Goal: Use online tool/utility: Use online tool/utility

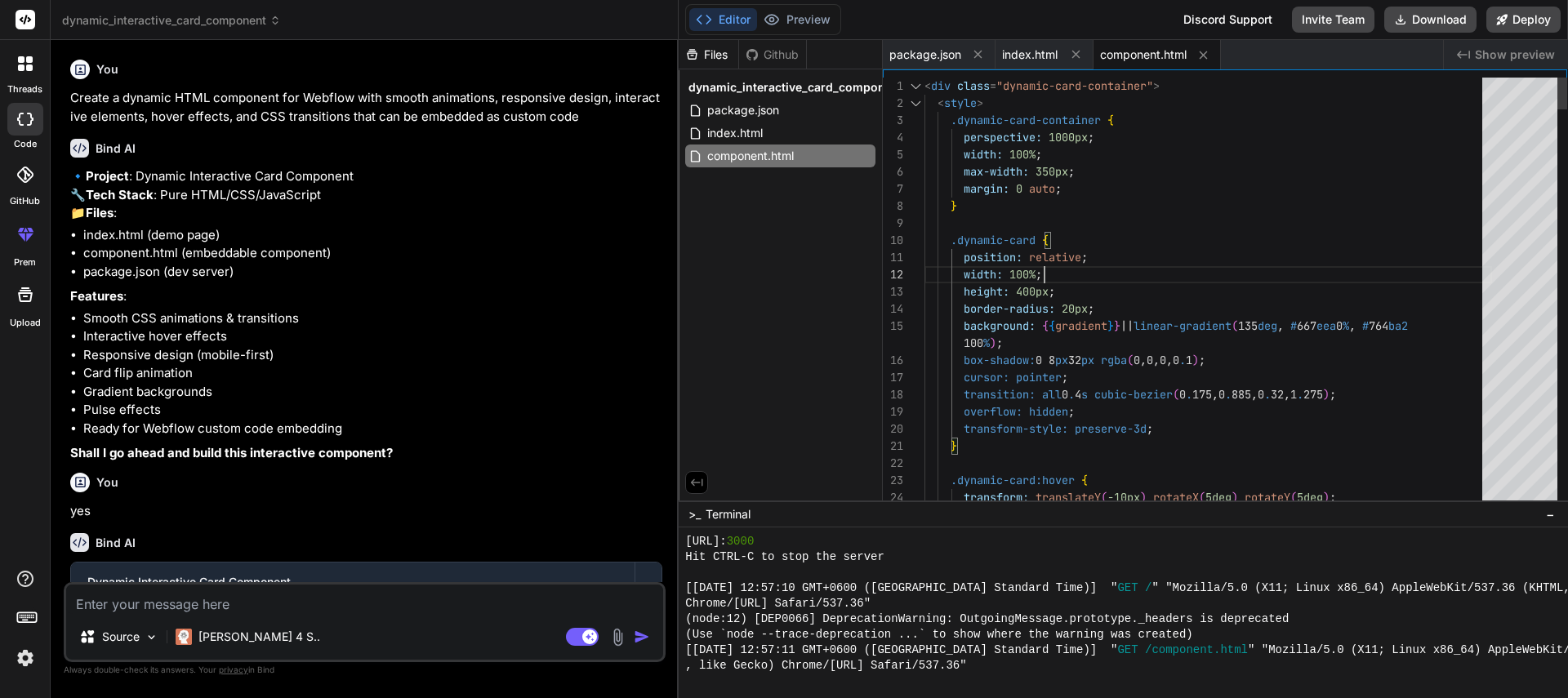
scroll to position [698, 0]
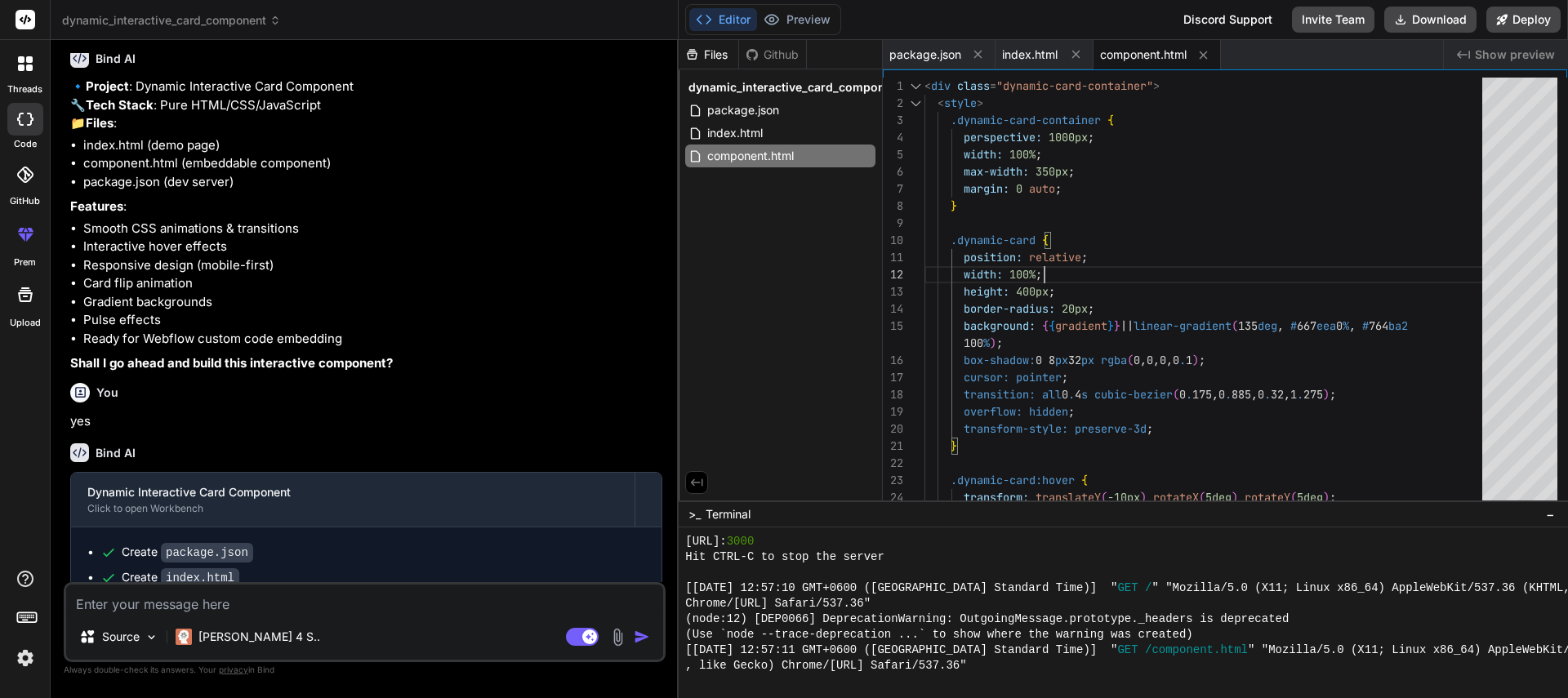
click at [472, 93] on p "🔹 Project : Dynamic Interactive Card Component 🔧 Tech Stack : Pure HTML/CSS/Jav…" at bounding box center [366, 105] width 592 height 56
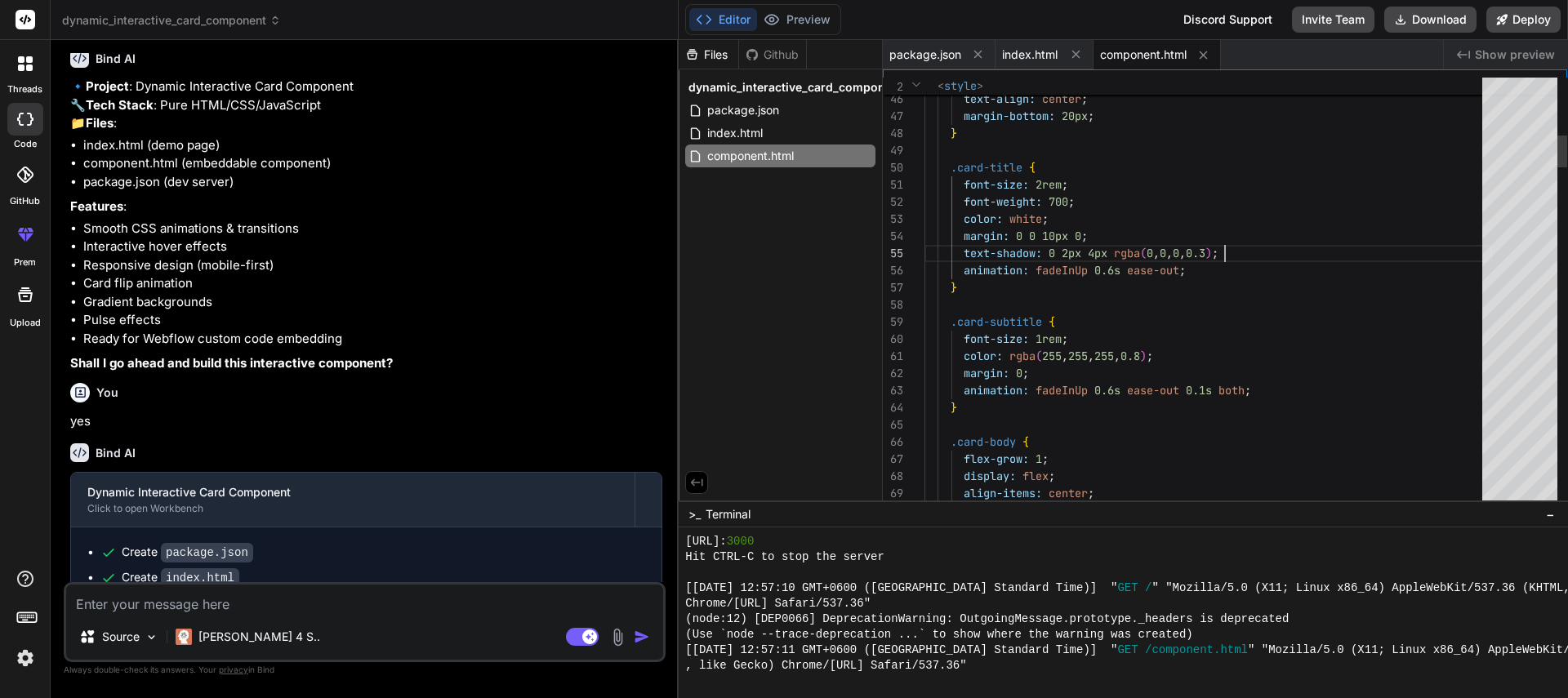
click at [820, 19] on button "Preview" at bounding box center [797, 19] width 80 height 22
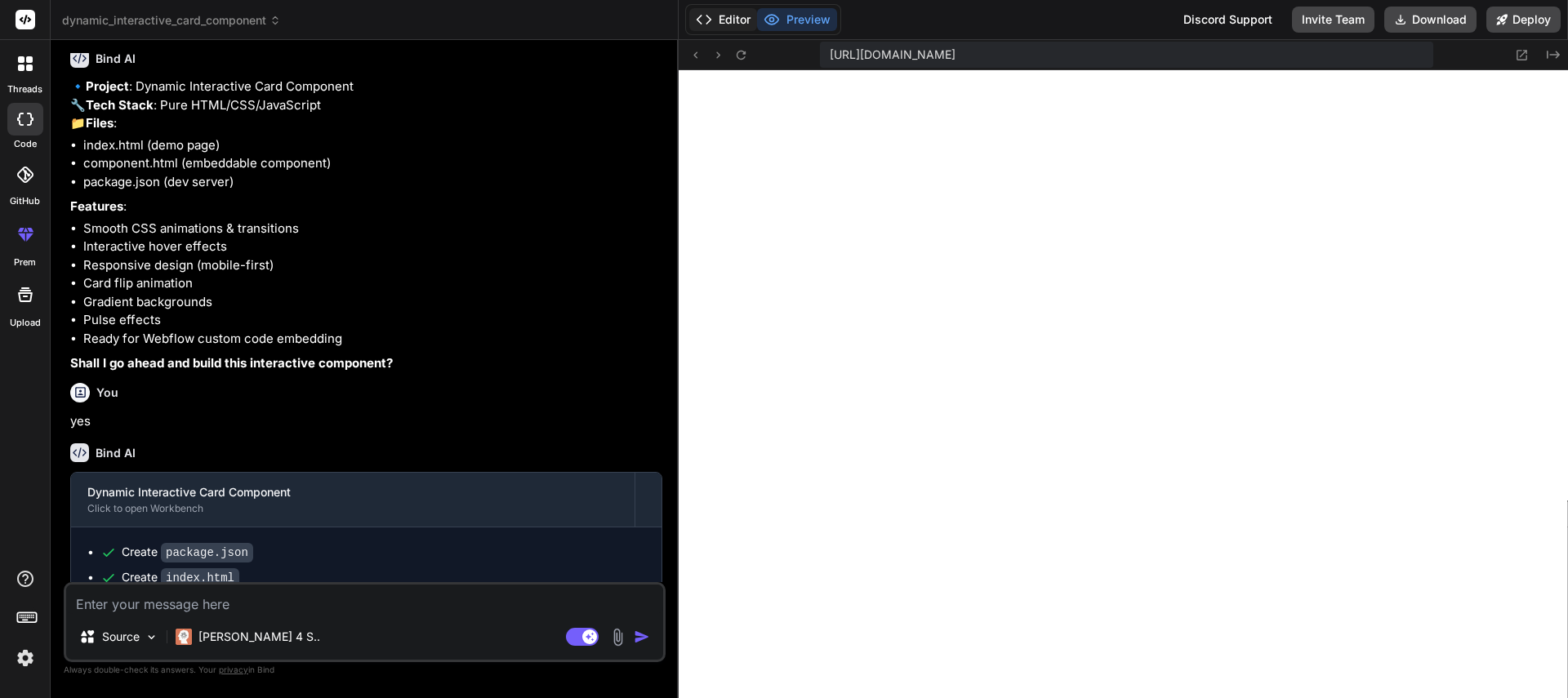
click at [721, 19] on button "Editor" at bounding box center [724, 19] width 68 height 22
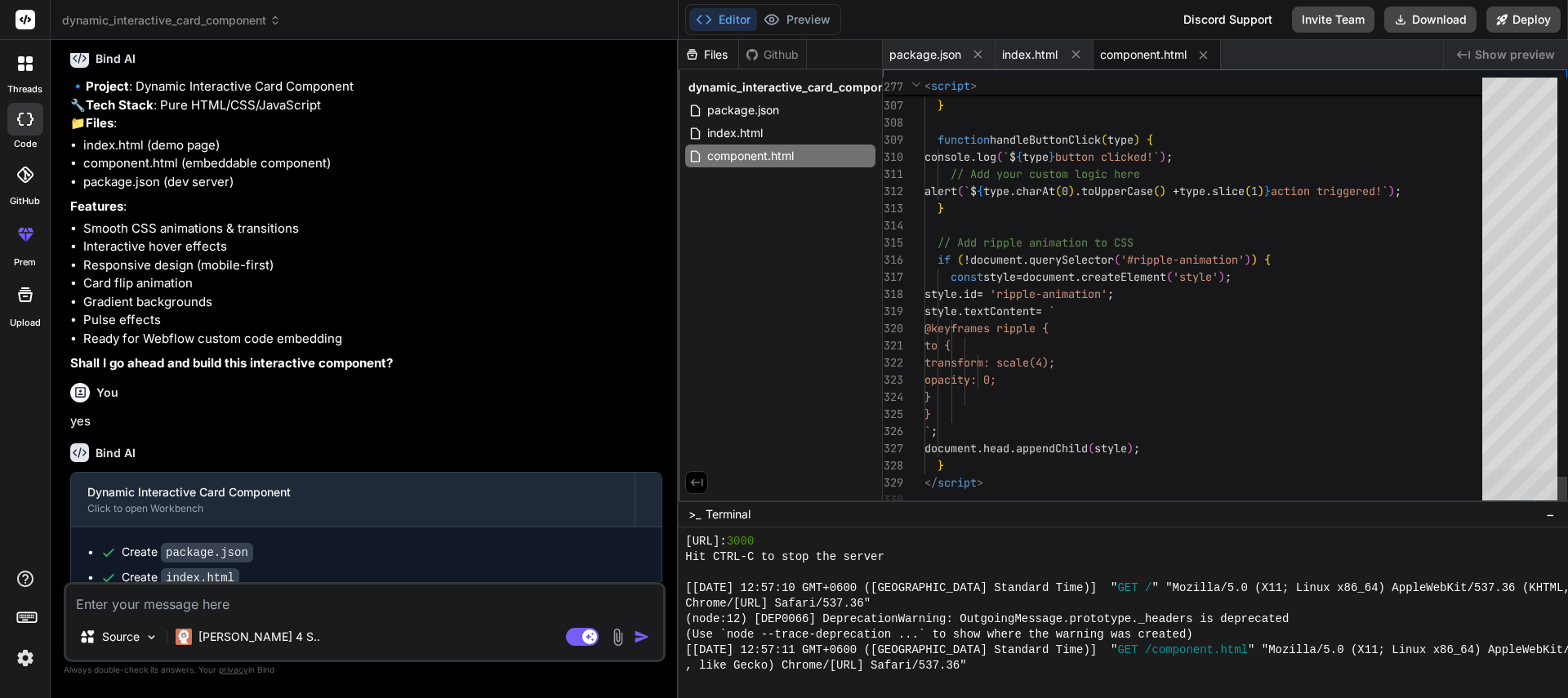
click at [1537, 510] on div at bounding box center [1519, 490] width 75 height 41
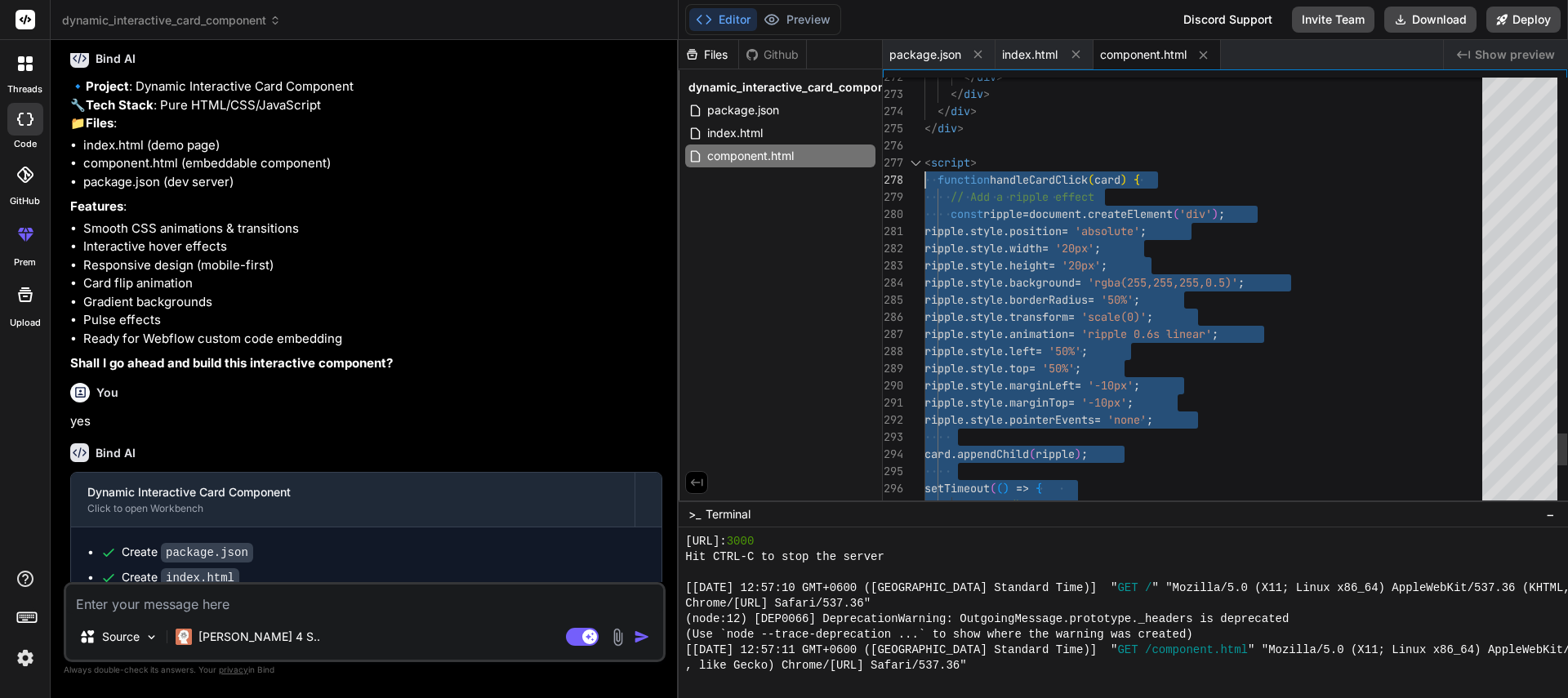
drag, startPoint x: 950, startPoint y: 462, endPoint x: 922, endPoint y: 176, distance: 287.4
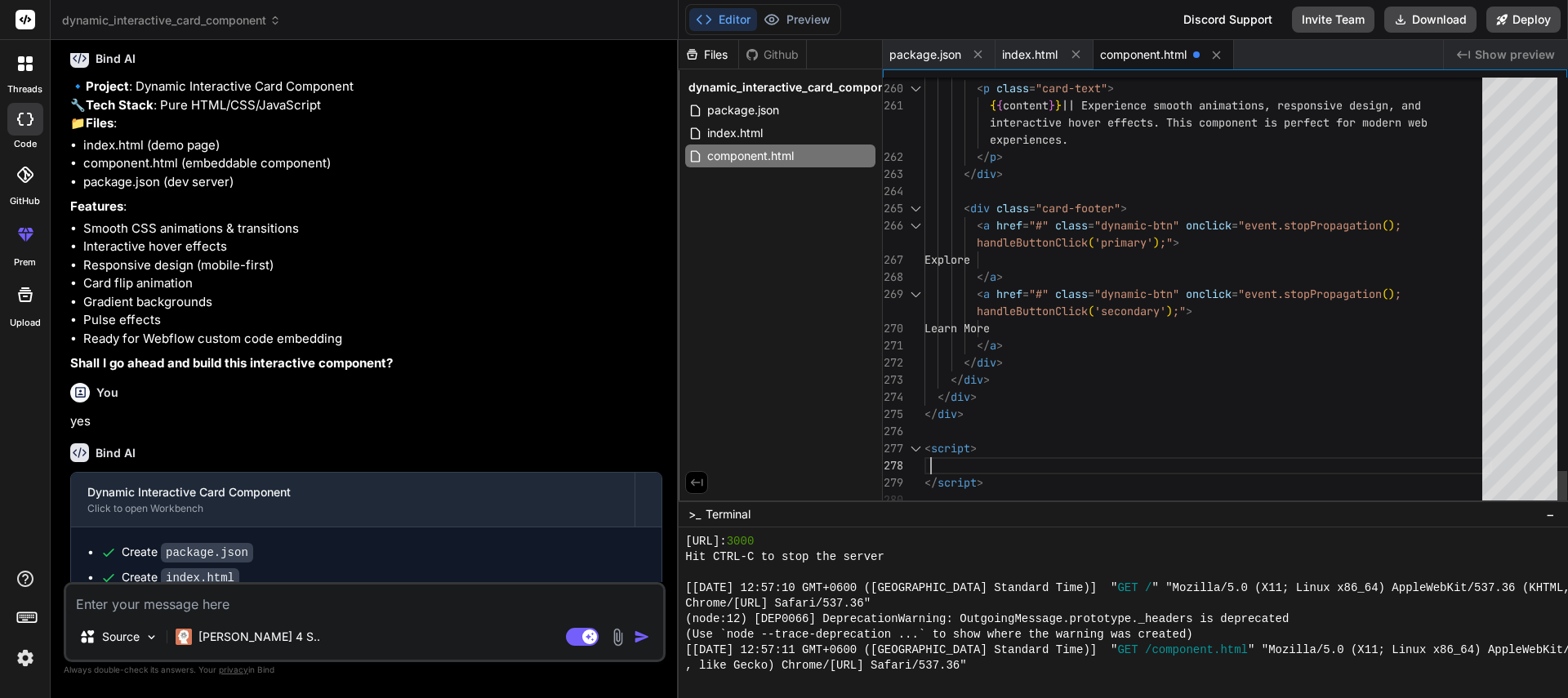
scroll to position [35, 0]
type textarea "Explore </a> <a href="#" class="dynamic-btn" onclick="event.stopPropagation(); …"
click at [813, 19] on button "Preview" at bounding box center [797, 19] width 80 height 22
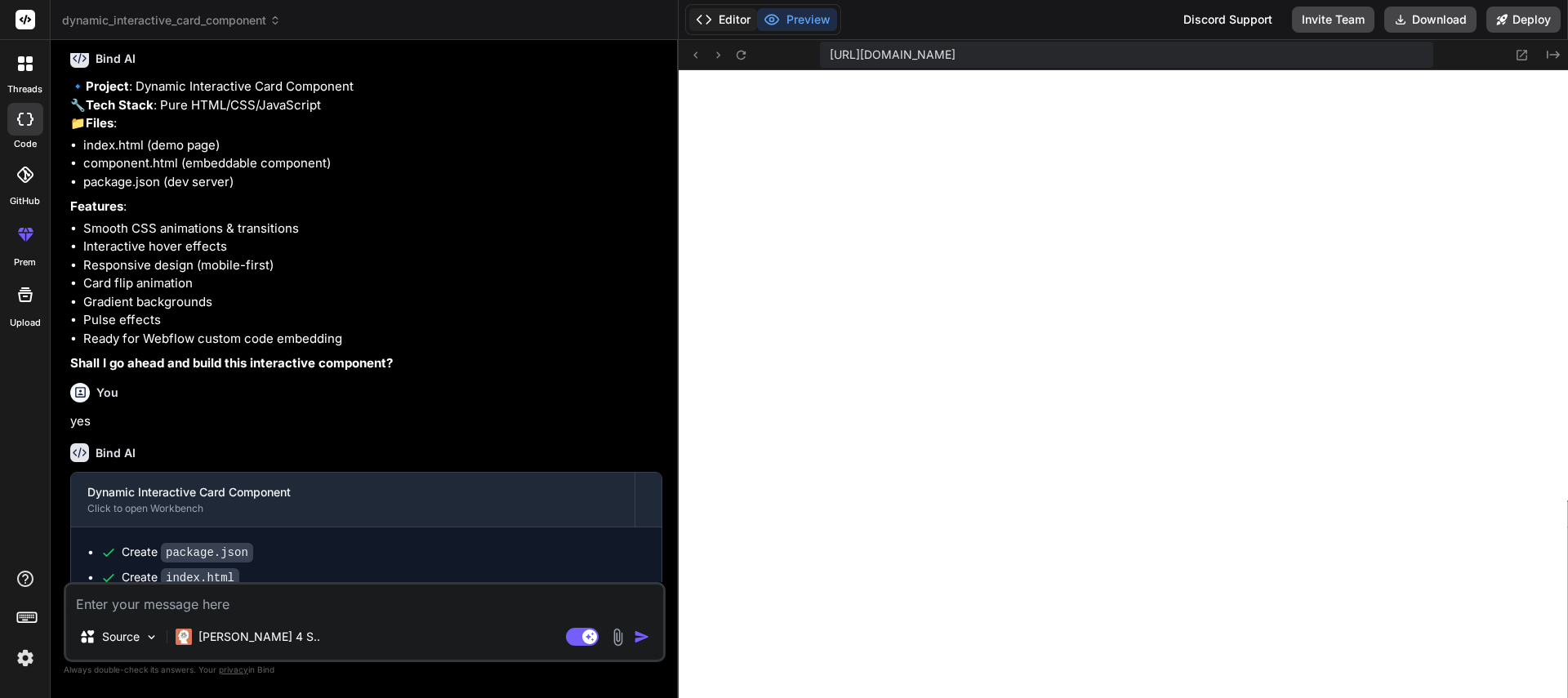
click at [727, 19] on button "Editor" at bounding box center [724, 19] width 68 height 22
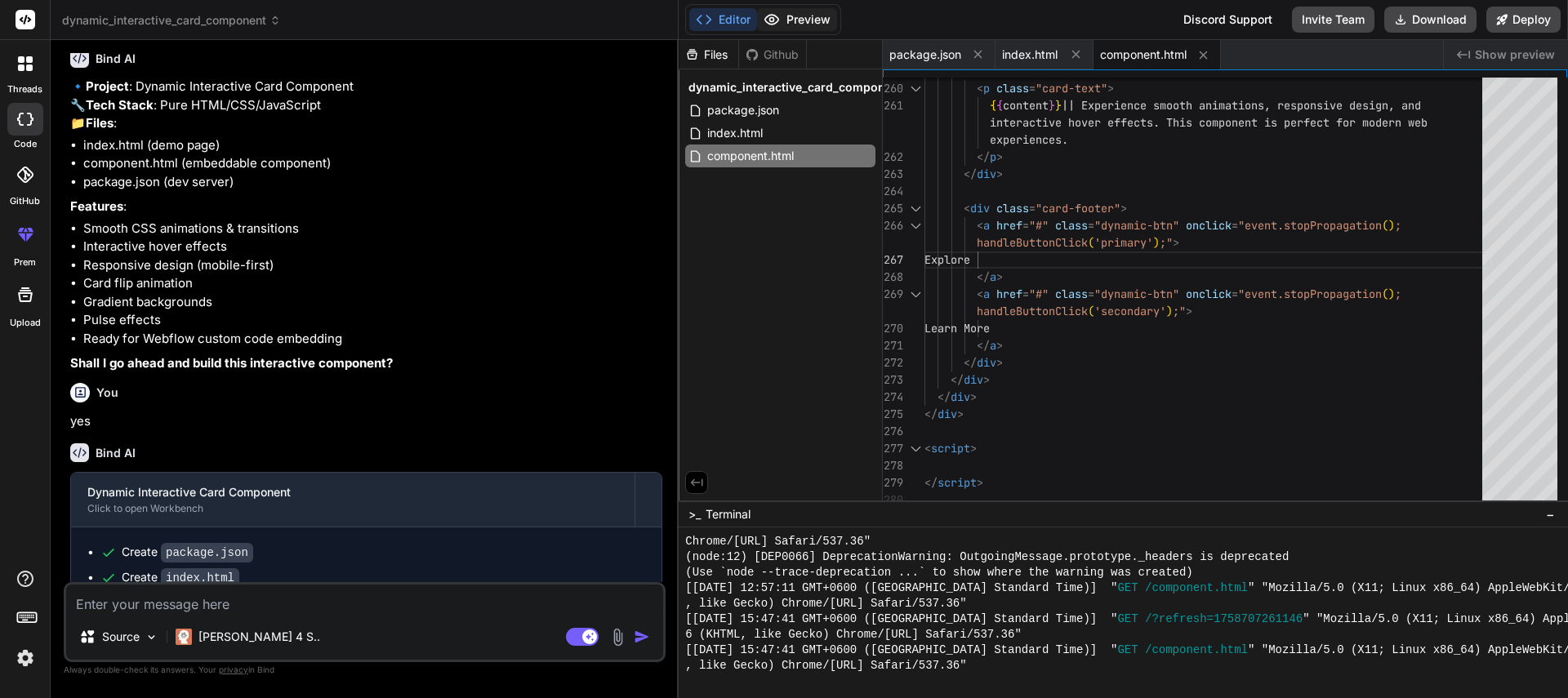
click at [806, 18] on button "Preview" at bounding box center [797, 19] width 80 height 22
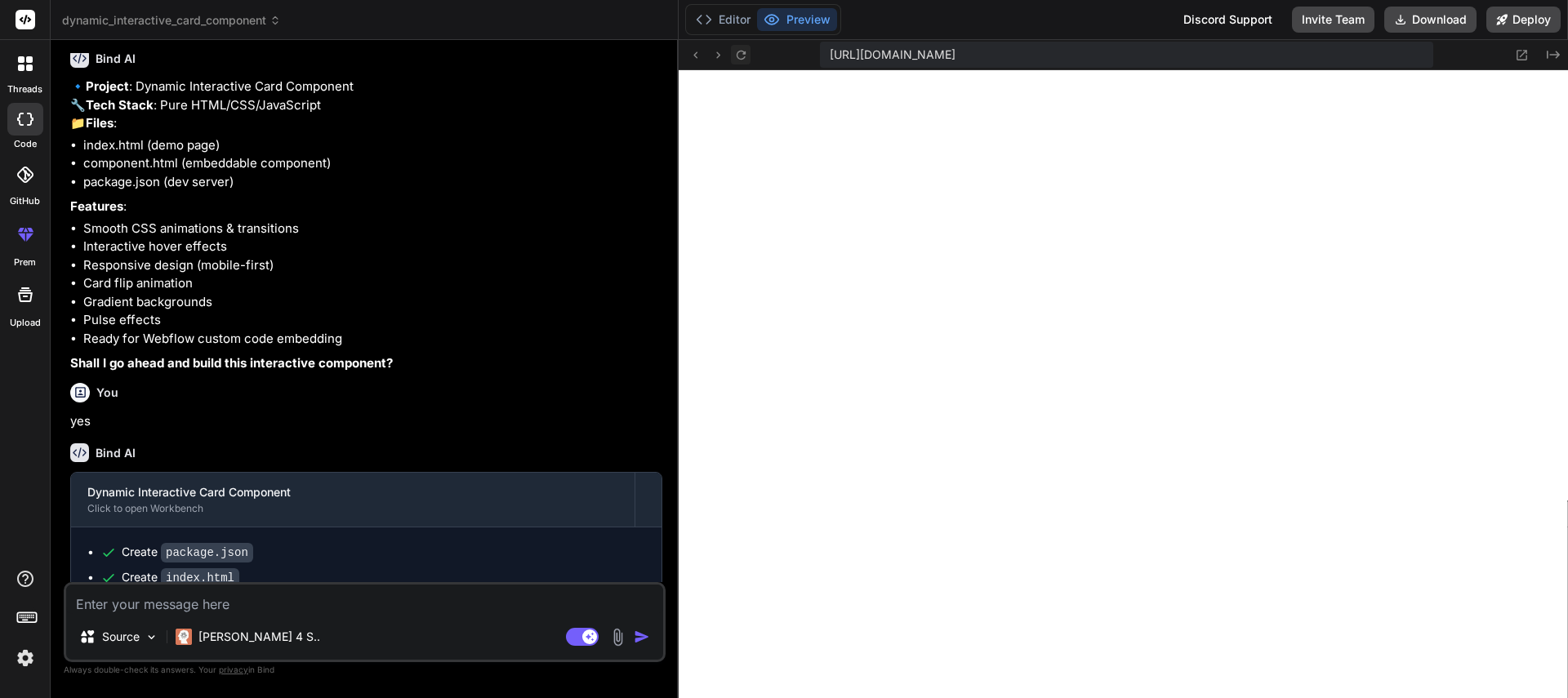
click at [747, 58] on icon at bounding box center [741, 55] width 14 height 14
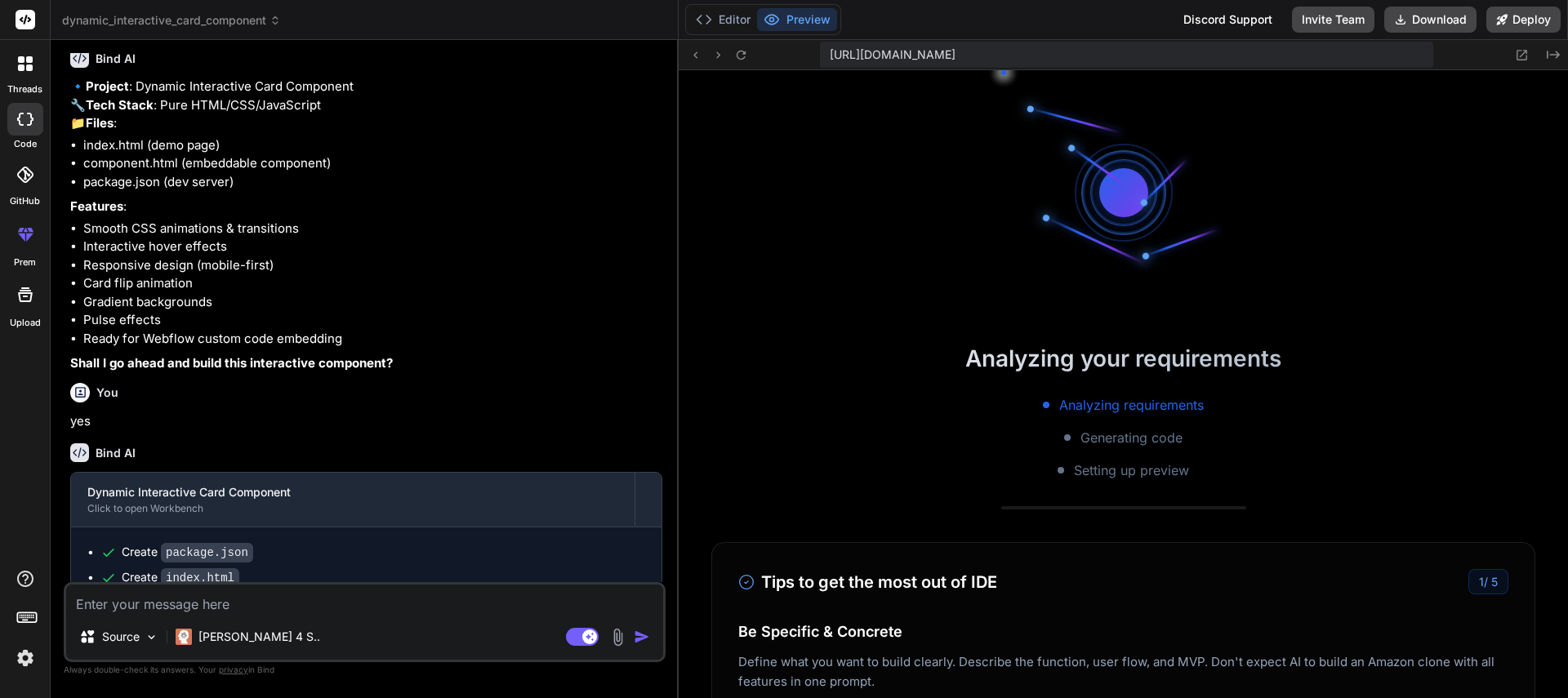
scroll to position [822, 0]
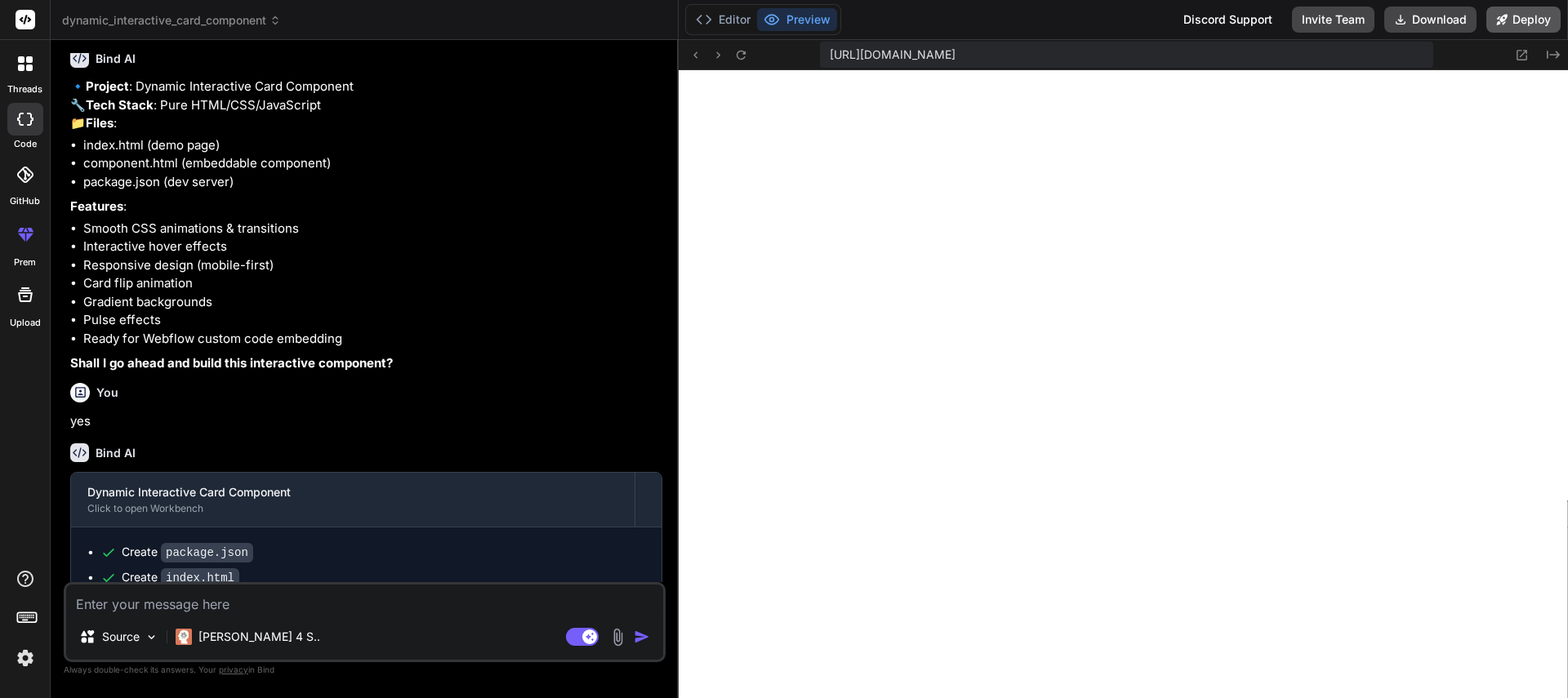
click at [1532, 23] on button "Deploy" at bounding box center [1523, 19] width 74 height 26
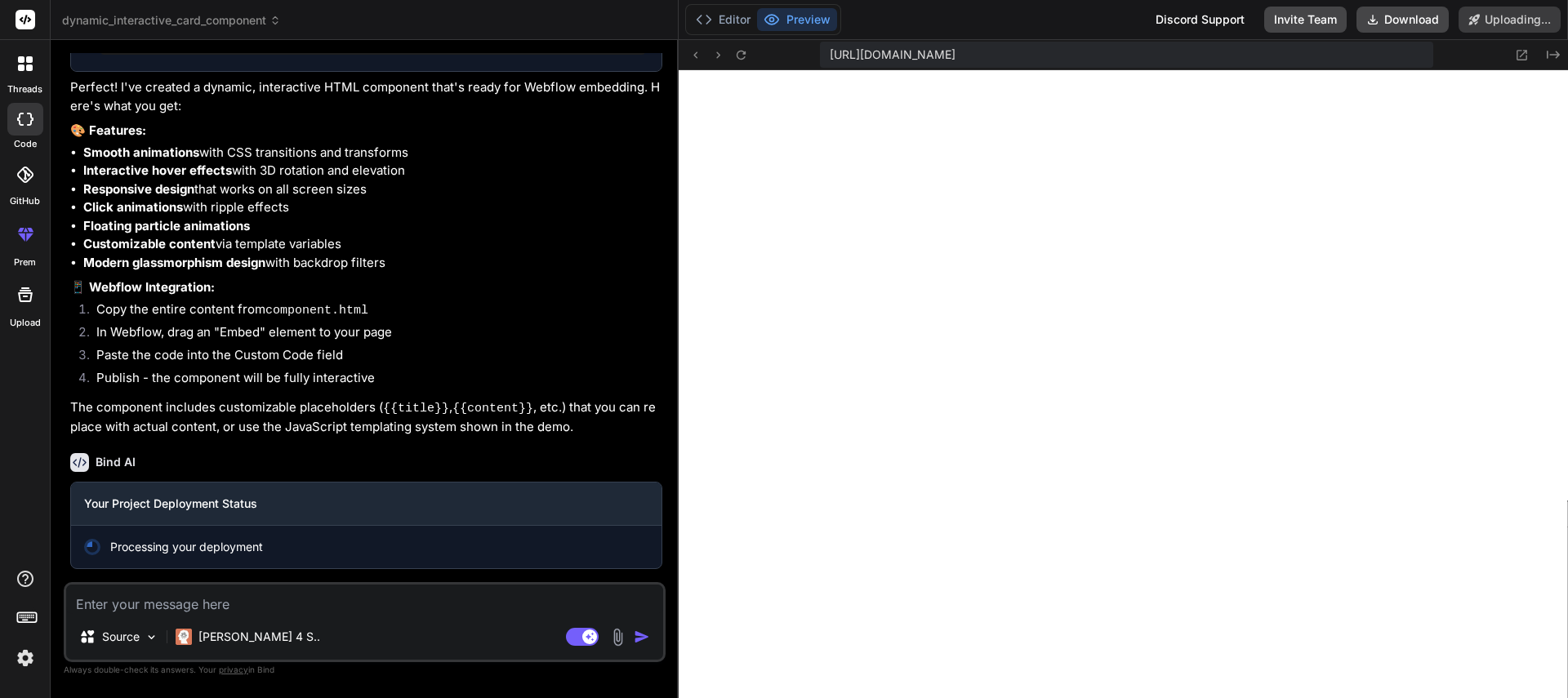
scroll to position [804, 0]
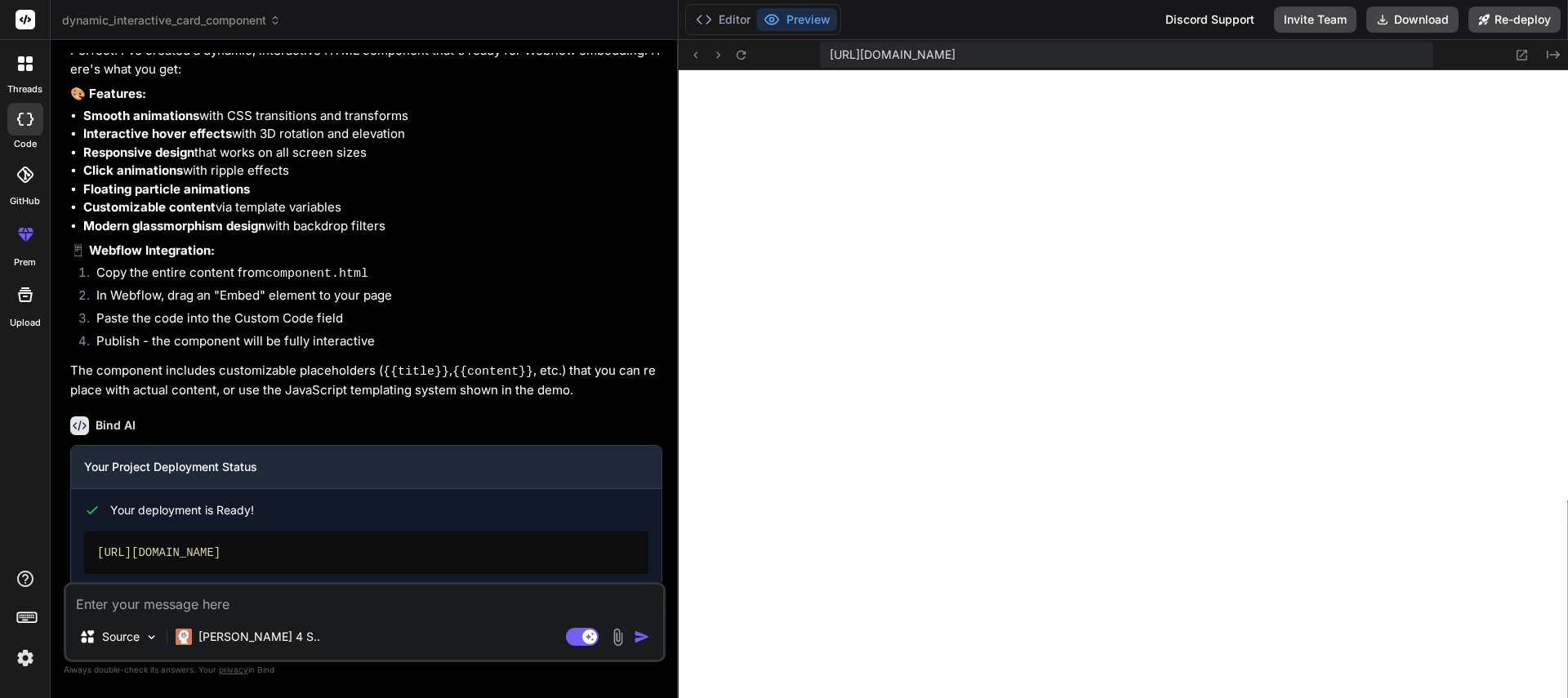
type textarea "x"
click at [723, 22] on button "Editor" at bounding box center [724, 19] width 68 height 22
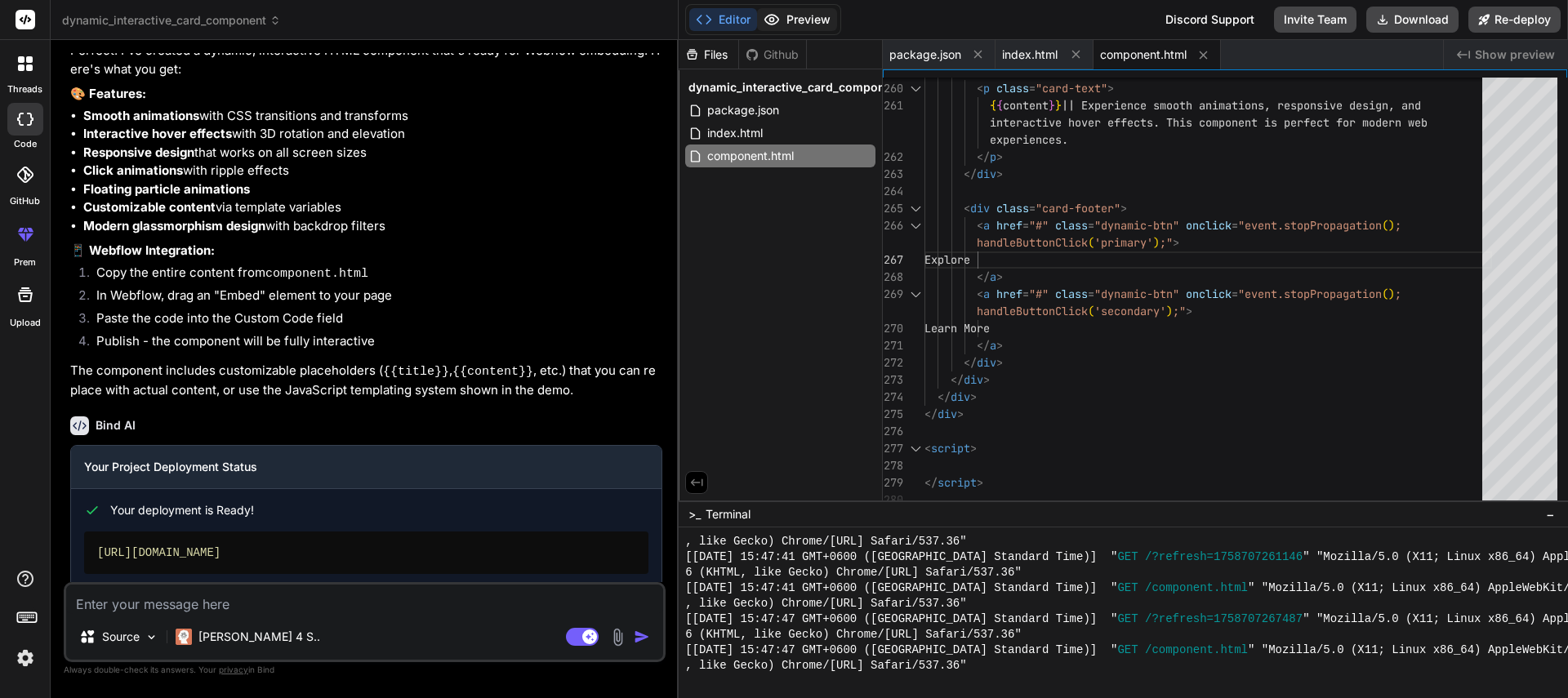
click at [810, 25] on button "Preview" at bounding box center [797, 19] width 80 height 22
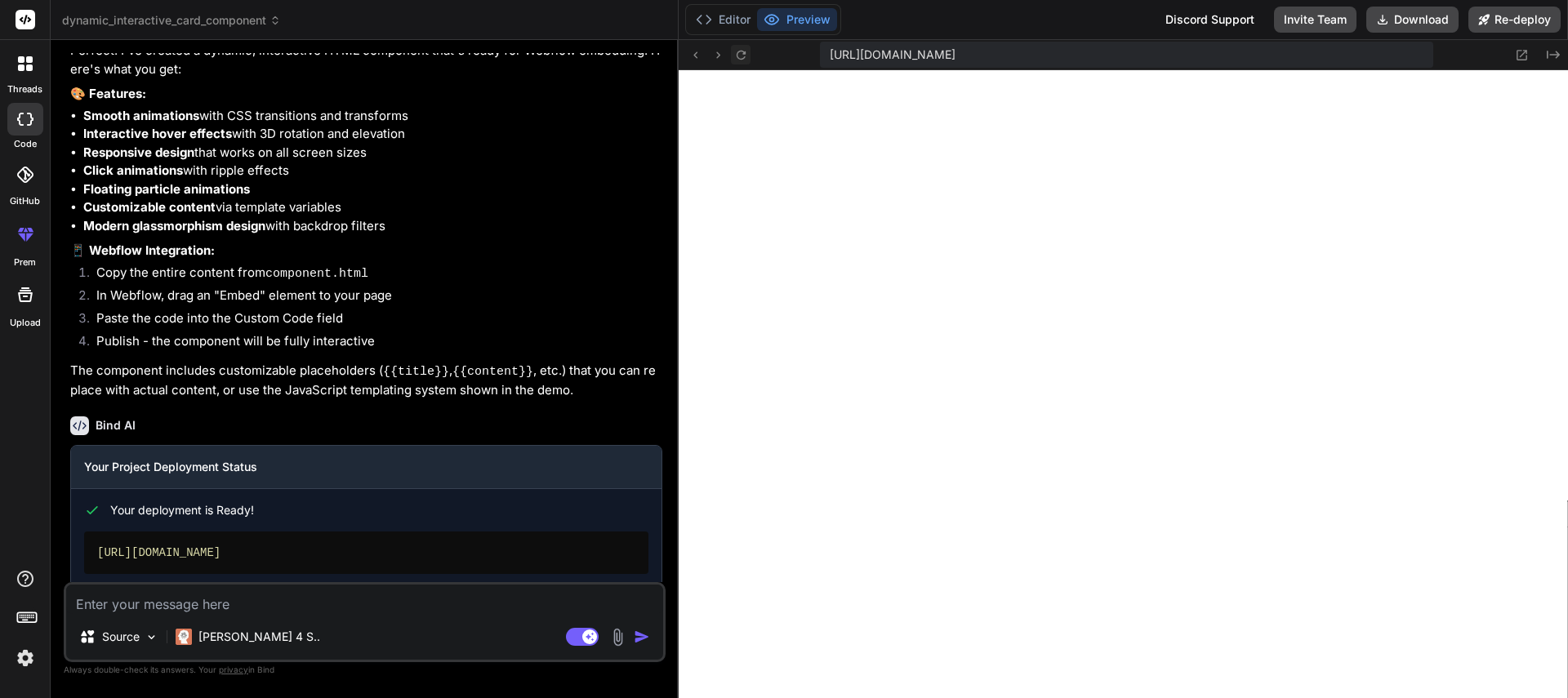
click at [741, 58] on icon at bounding box center [741, 55] width 14 height 14
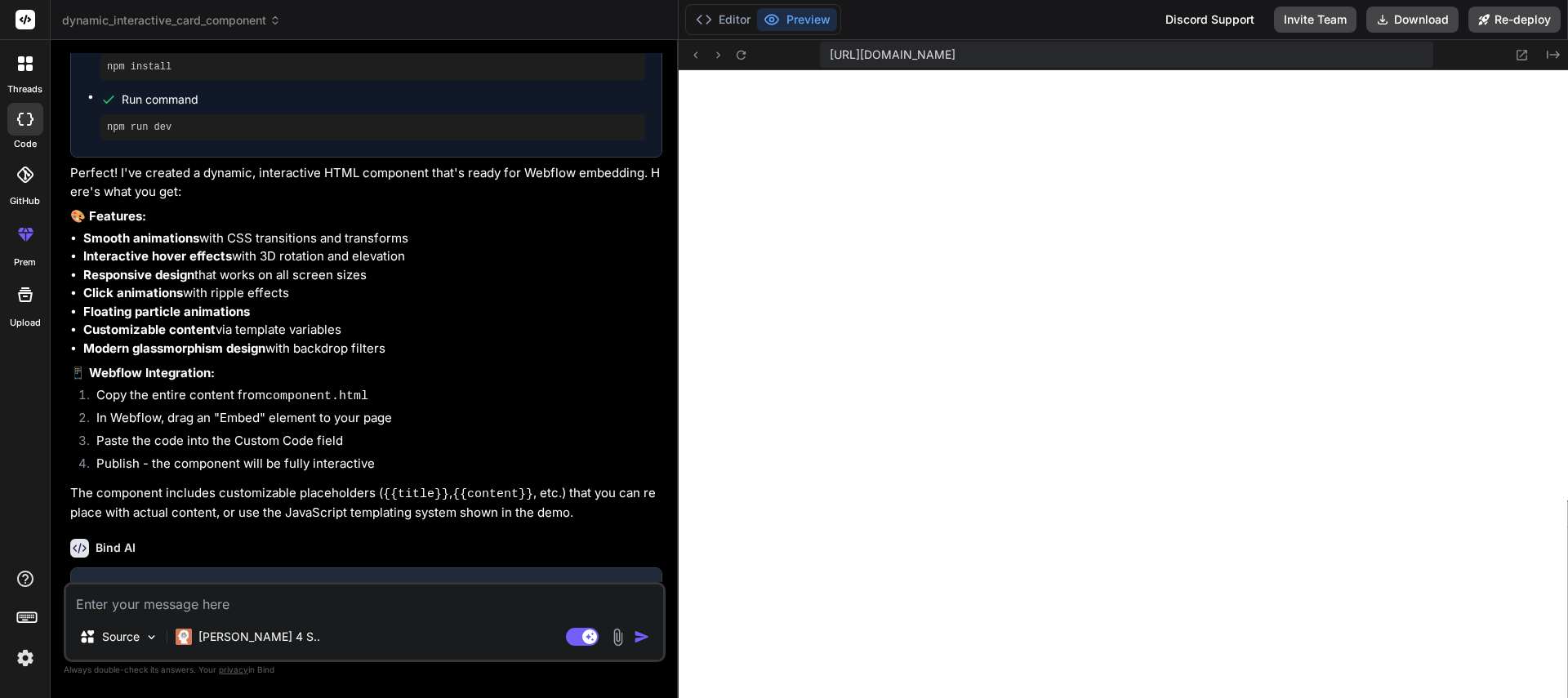
scroll to position [412, 0]
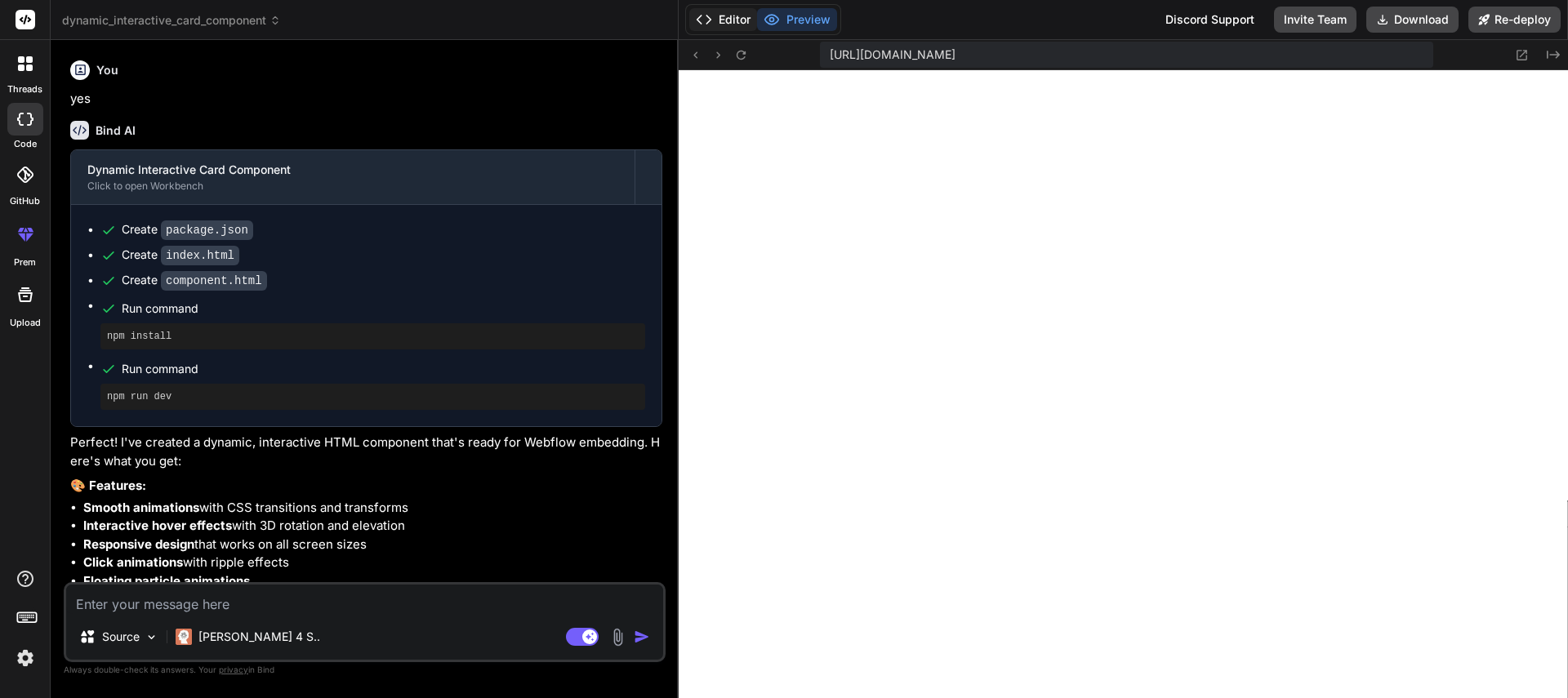
click at [727, 21] on button "Editor" at bounding box center [724, 19] width 68 height 22
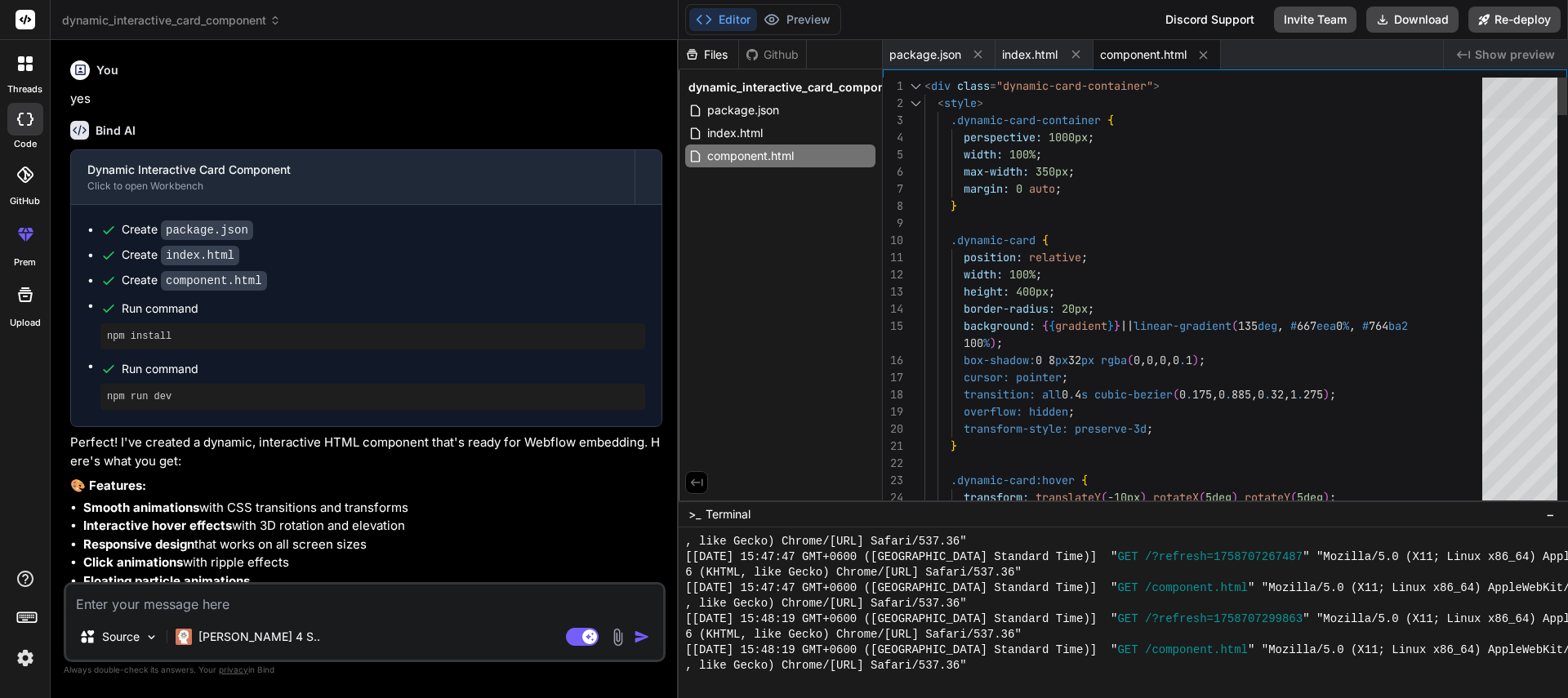
click at [1550, 84] on div at bounding box center [1519, 98] width 75 height 41
type textarea "position: relative; width: 100%; height: 400px; border-radius: 20px; background…"
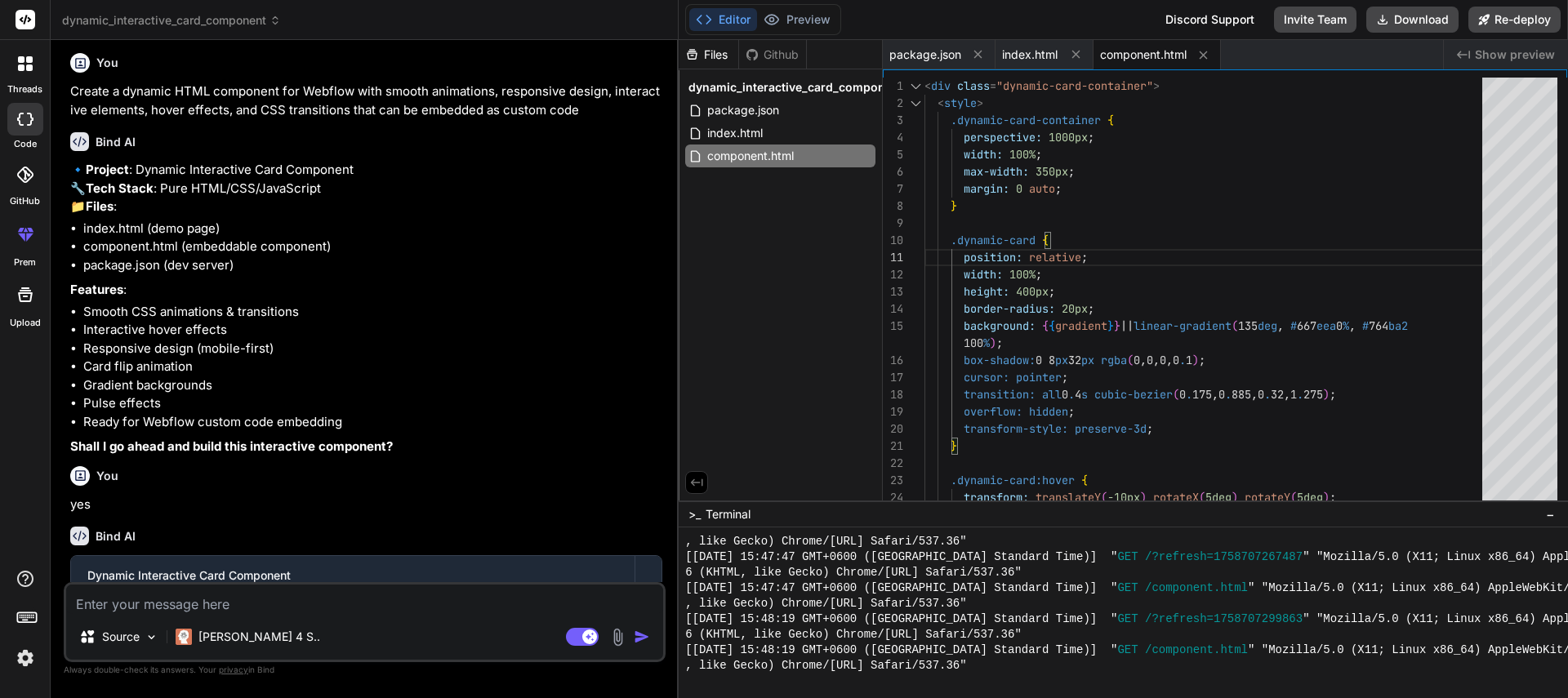
scroll to position [0, 0]
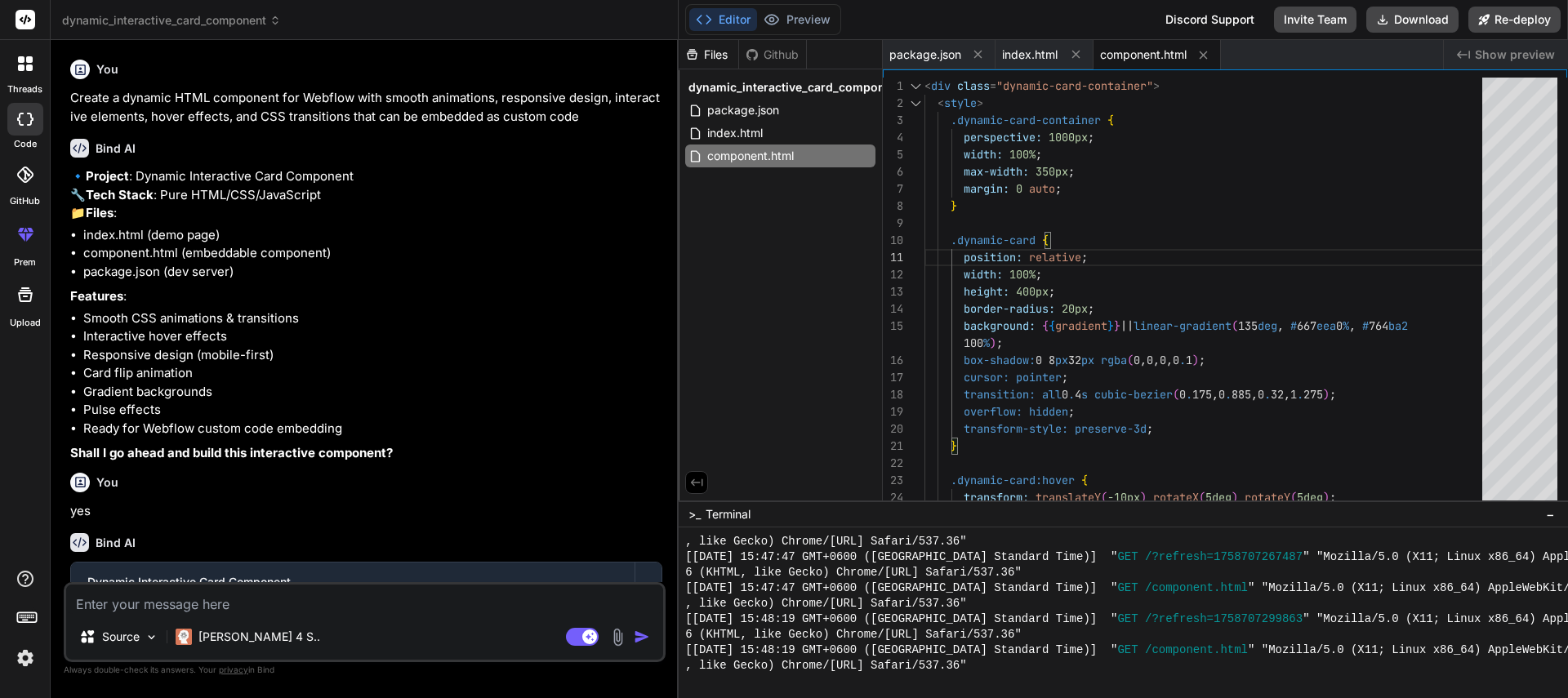
click at [25, 234] on icon at bounding box center [25, 234] width 20 height 19
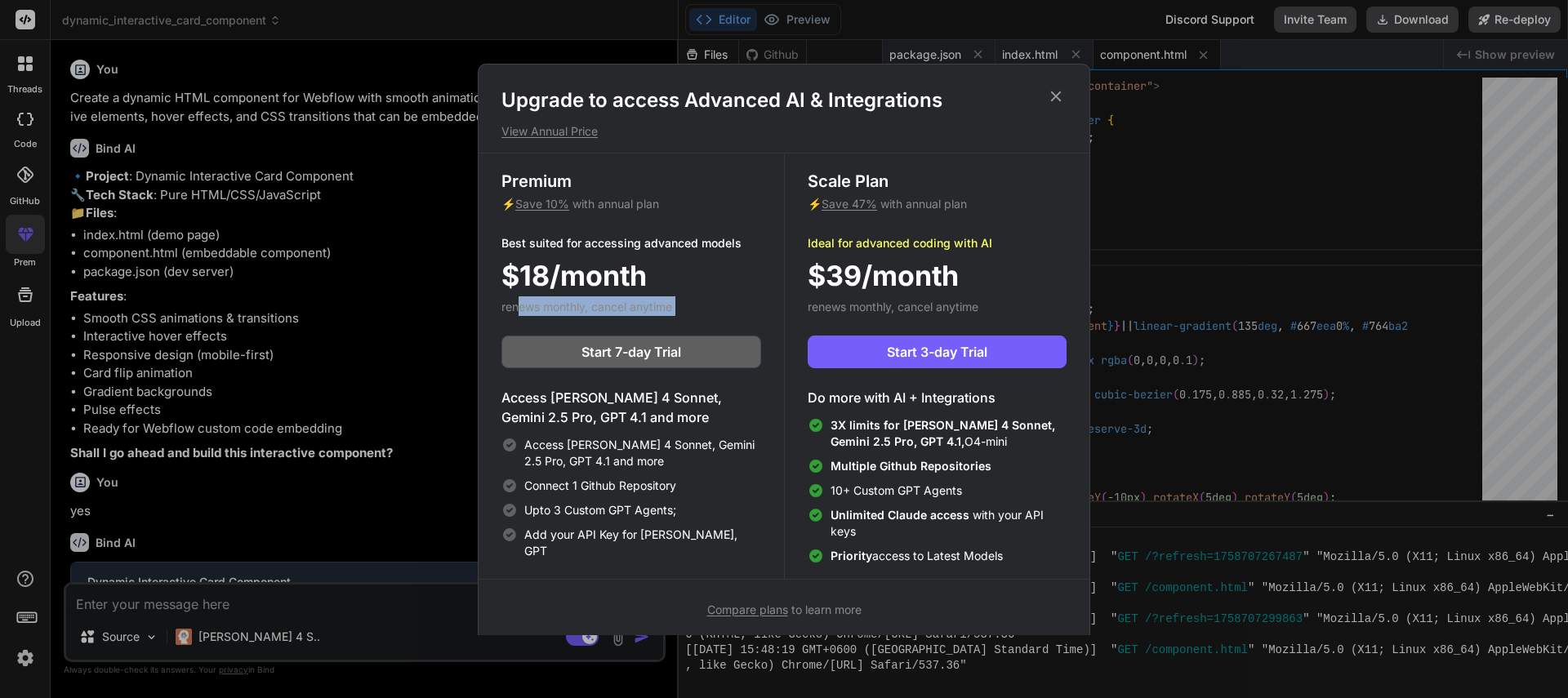
drag, startPoint x: 516, startPoint y: 306, endPoint x: 688, endPoint y: 317, distance: 172.4
click at [688, 317] on div "Premium ⚡ Save 10% with annual plan Best suited for accessing advanced models $…" at bounding box center [631, 366] width 305 height 425
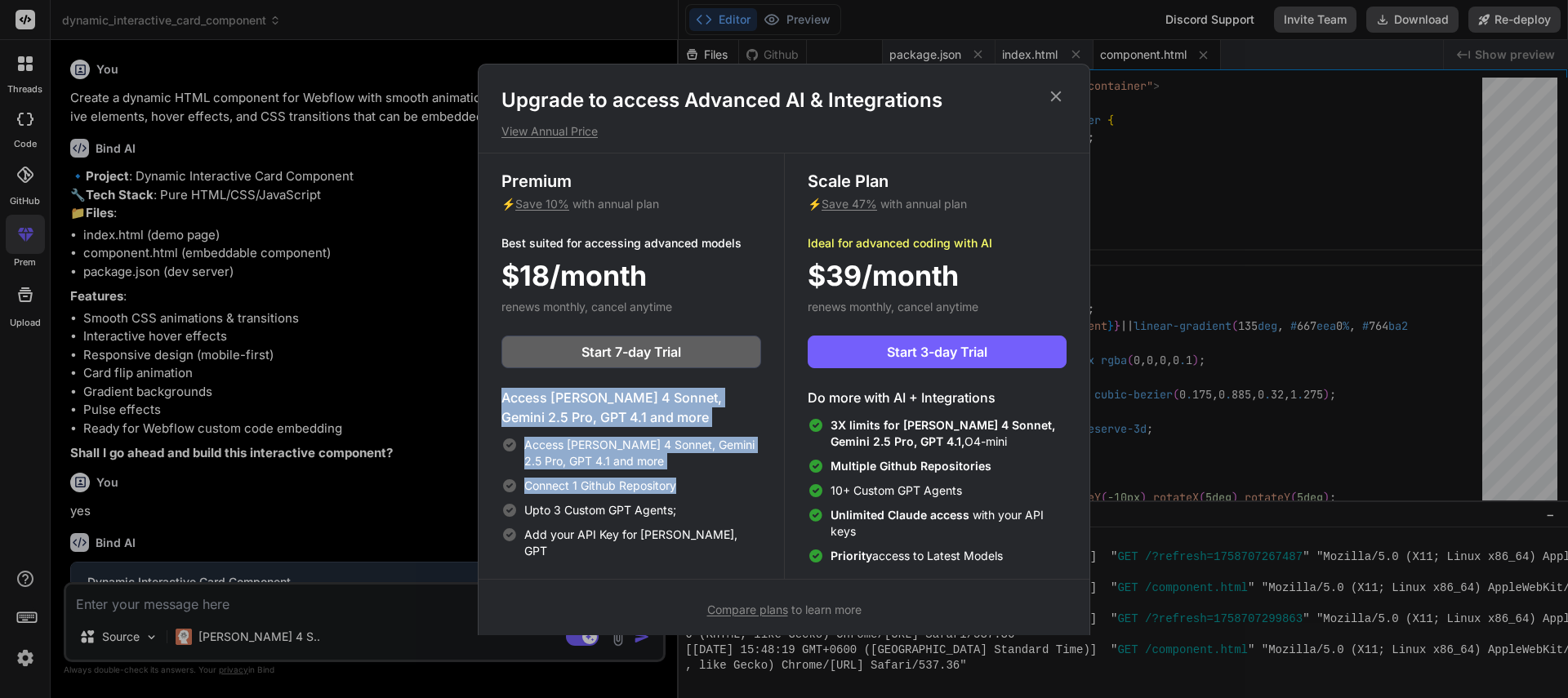
drag, startPoint x: 505, startPoint y: 397, endPoint x: 683, endPoint y: 505, distance: 208.2
click at [685, 496] on div "Access [PERSON_NAME] 4 Sonnet, Gemini 2.5 Pro, GPT 4.1 and more Access [PERSON_…" at bounding box center [631, 474] width 259 height 172
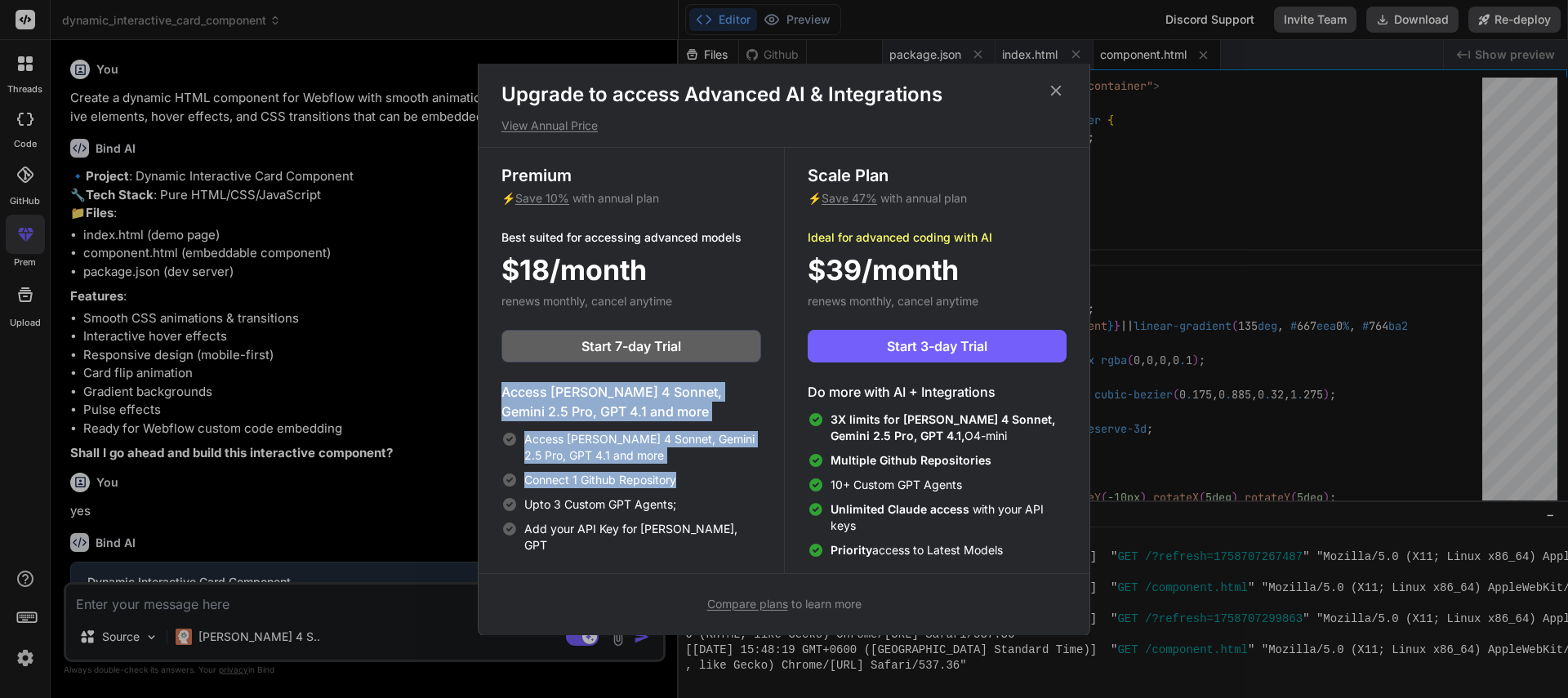
scroll to position [8, 0]
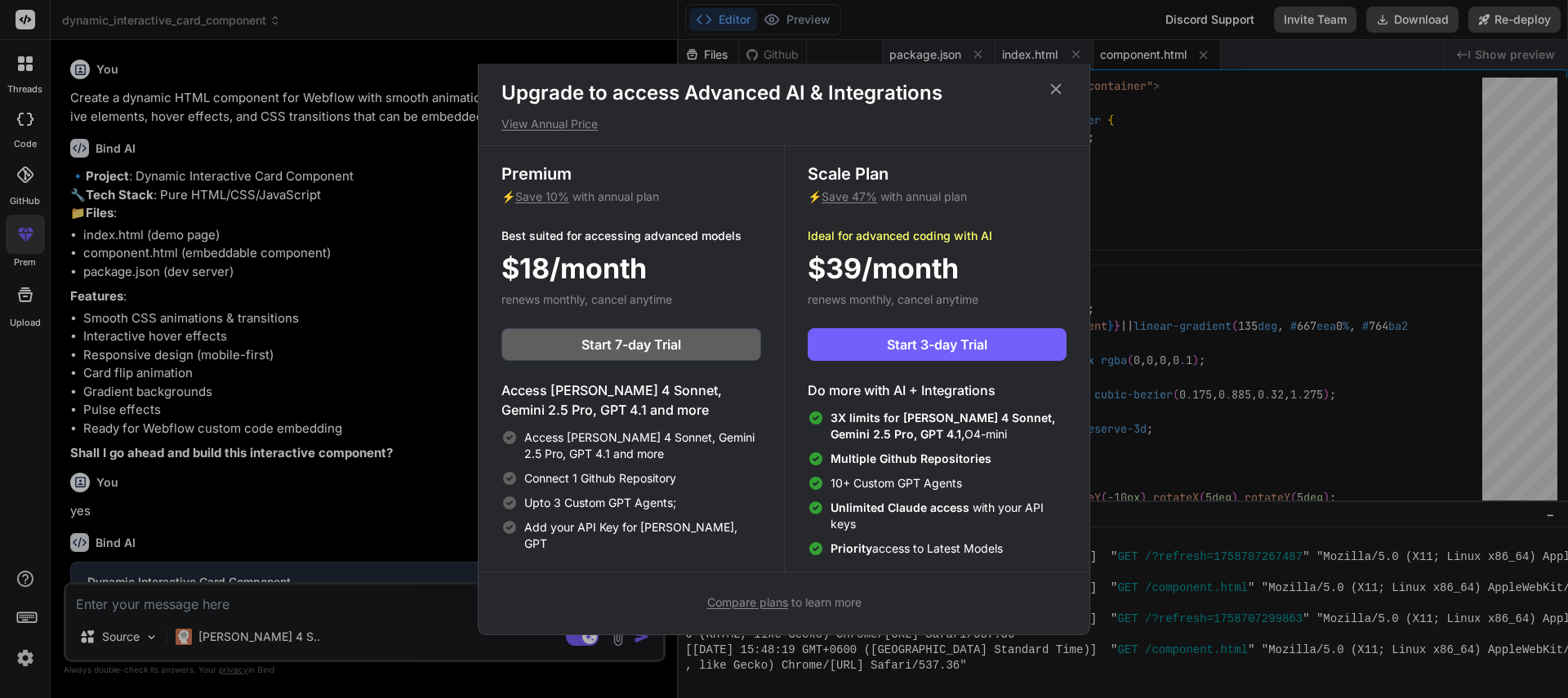
click at [754, 604] on span "Compare plans" at bounding box center [747, 602] width 81 height 14
